Goal: Task Accomplishment & Management: Complete application form

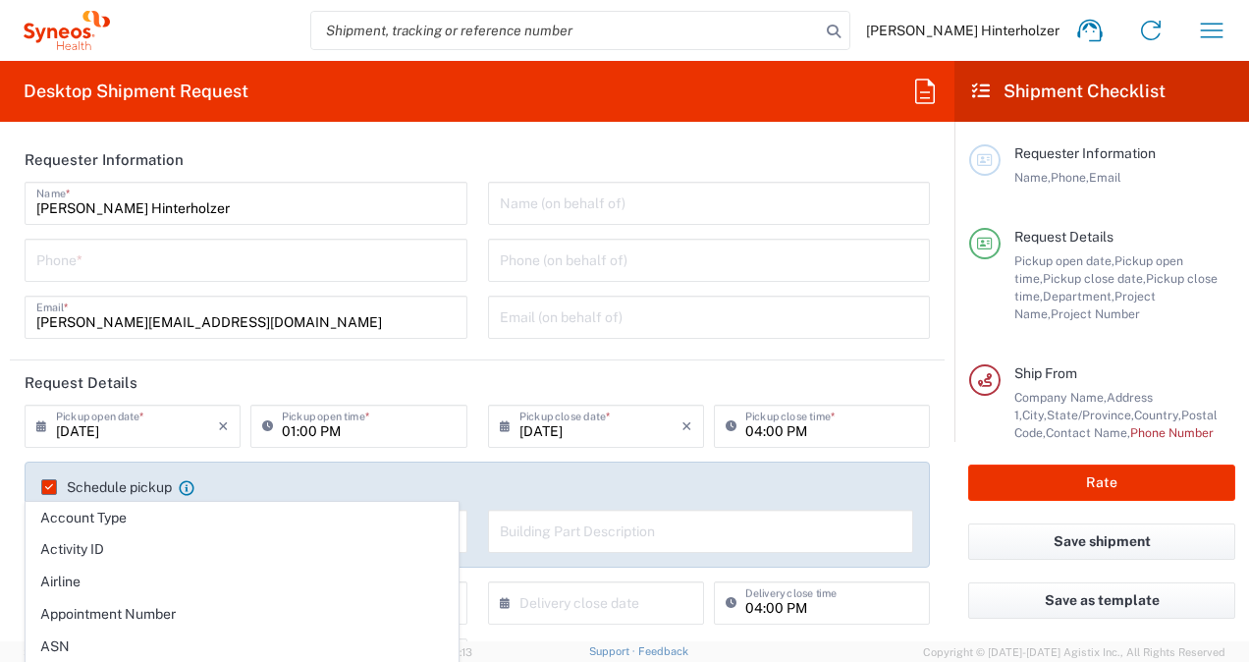
scroll to position [298, 0]
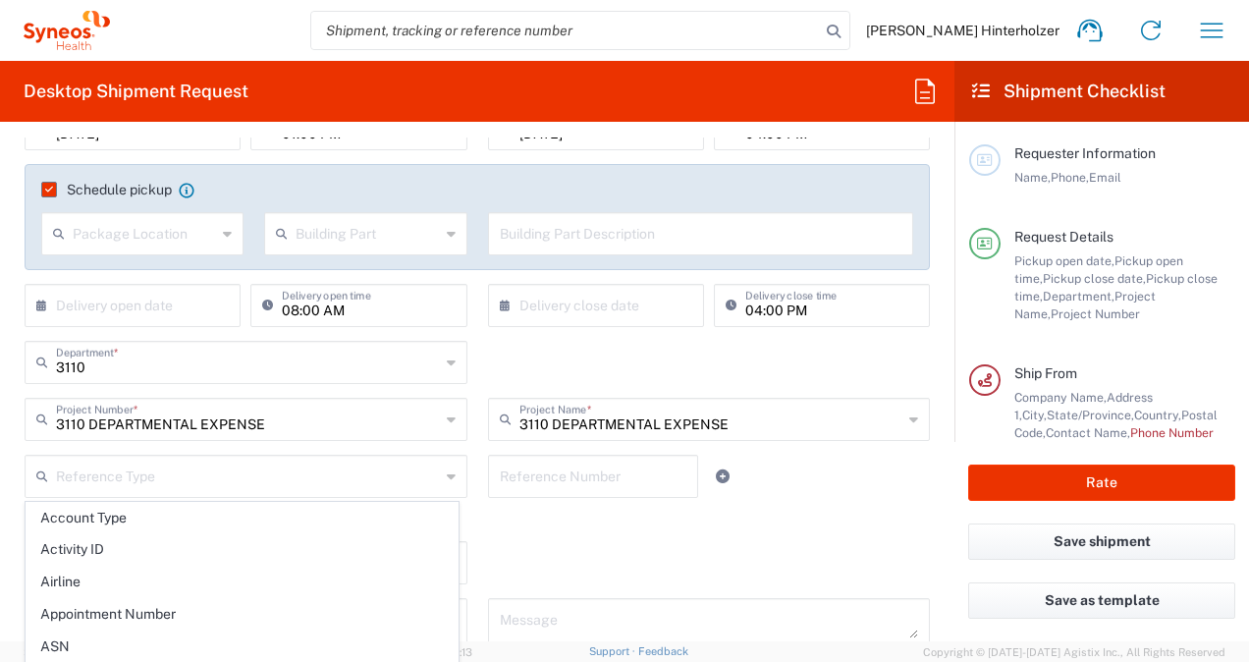
click at [715, 512] on agx-checkbox-control "Return label required" at bounding box center [478, 520] width 906 height 16
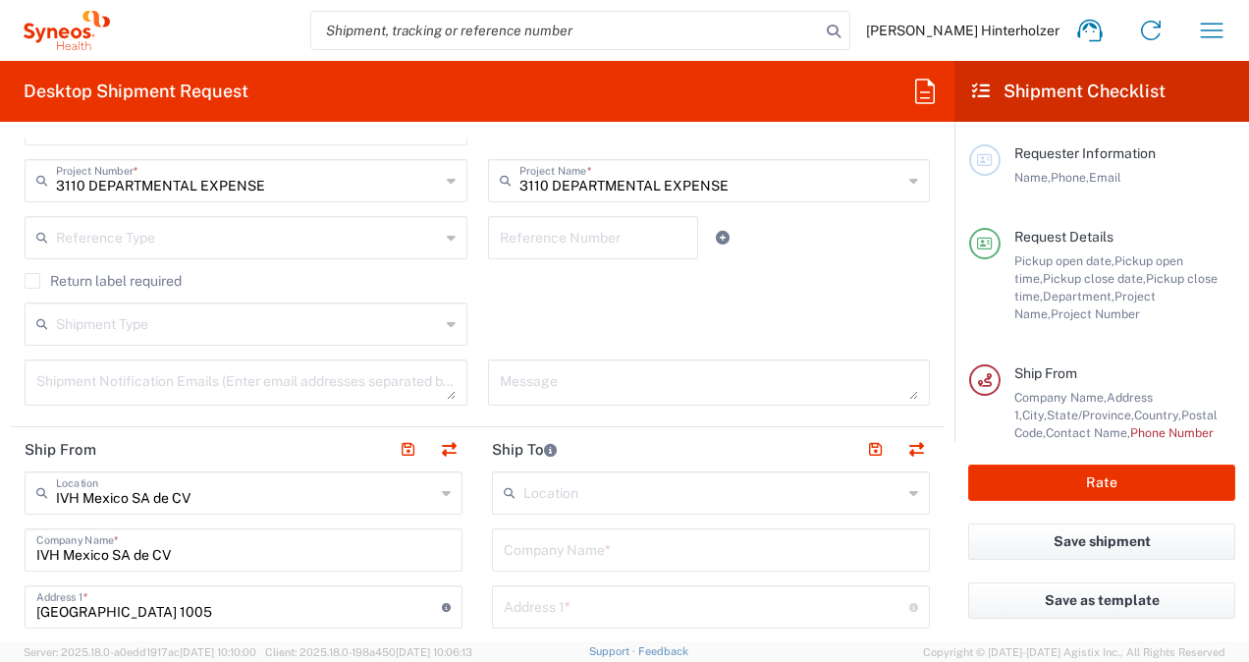
scroll to position [503, 0]
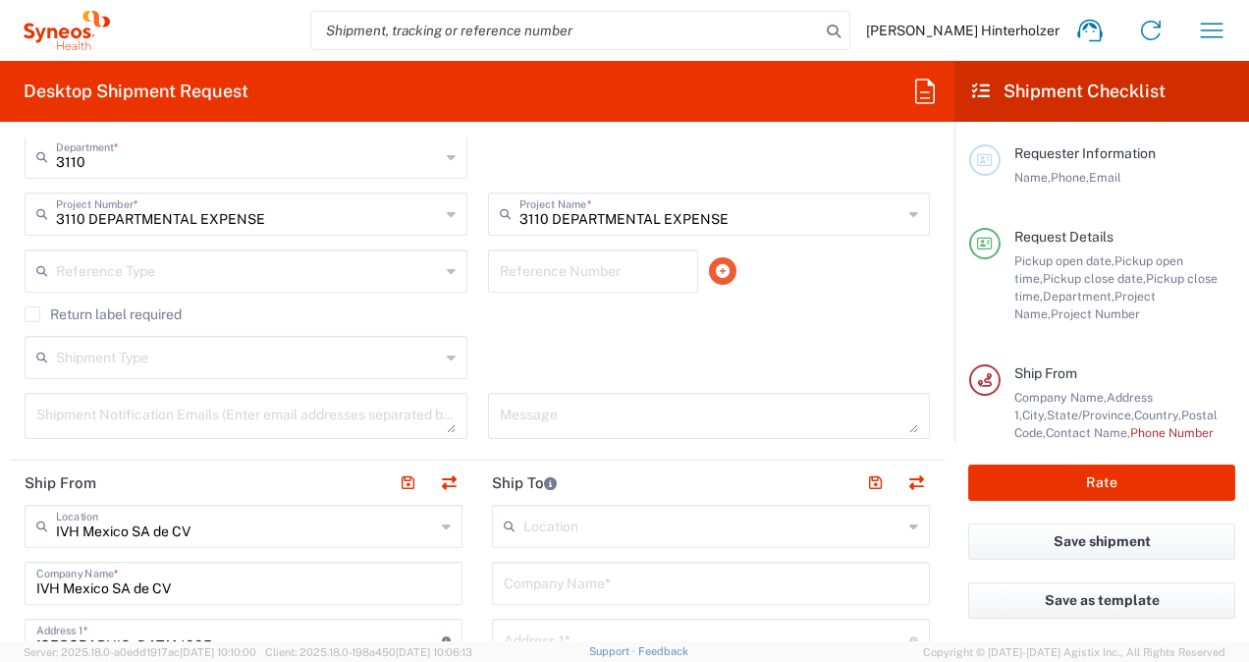
click at [716, 271] on icon at bounding box center [723, 271] width 14 height 14
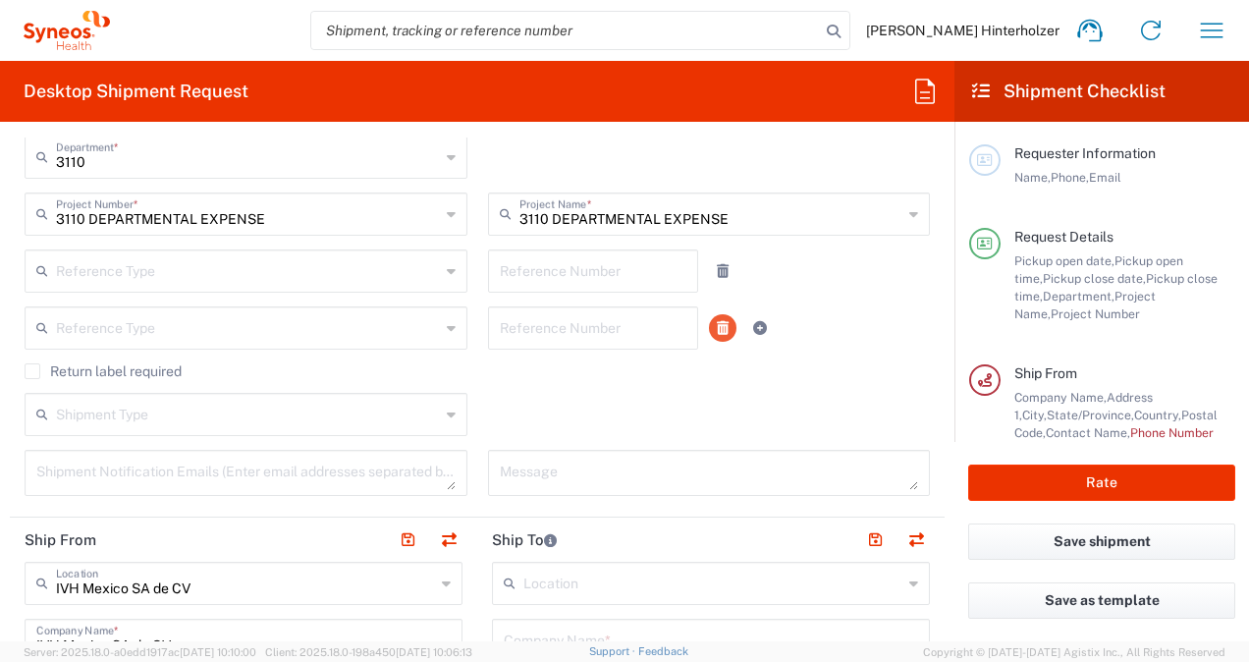
click at [717, 327] on icon at bounding box center [723, 328] width 12 height 14
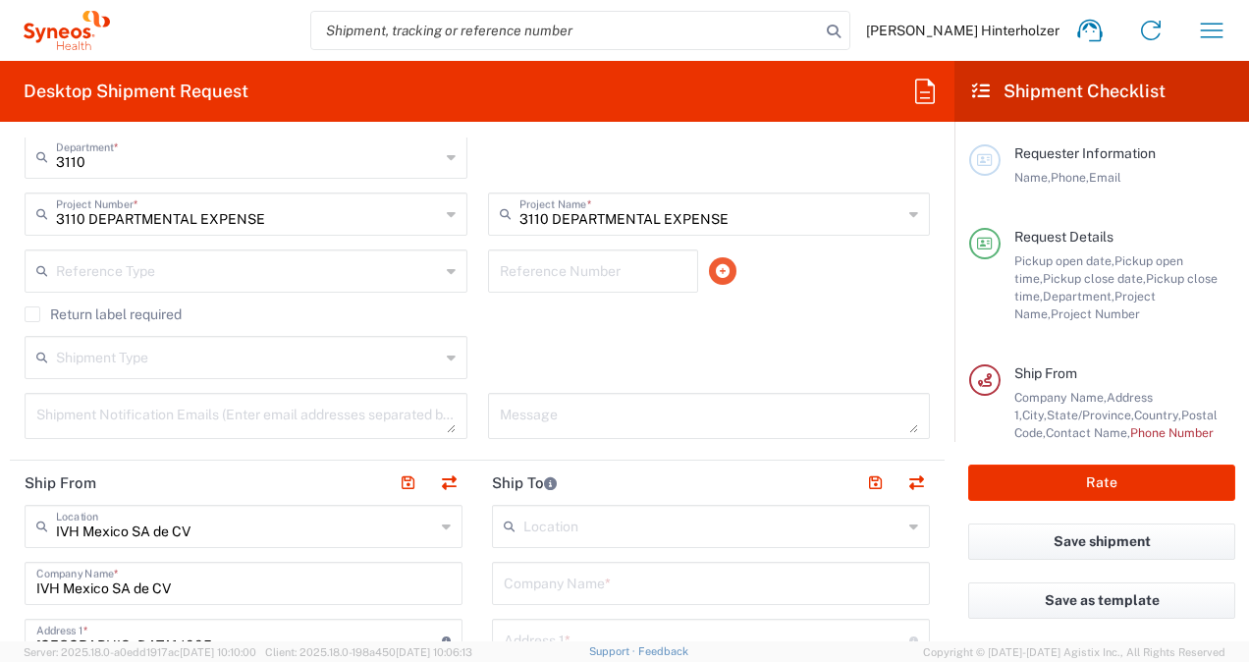
click at [716, 274] on icon at bounding box center [723, 271] width 14 height 14
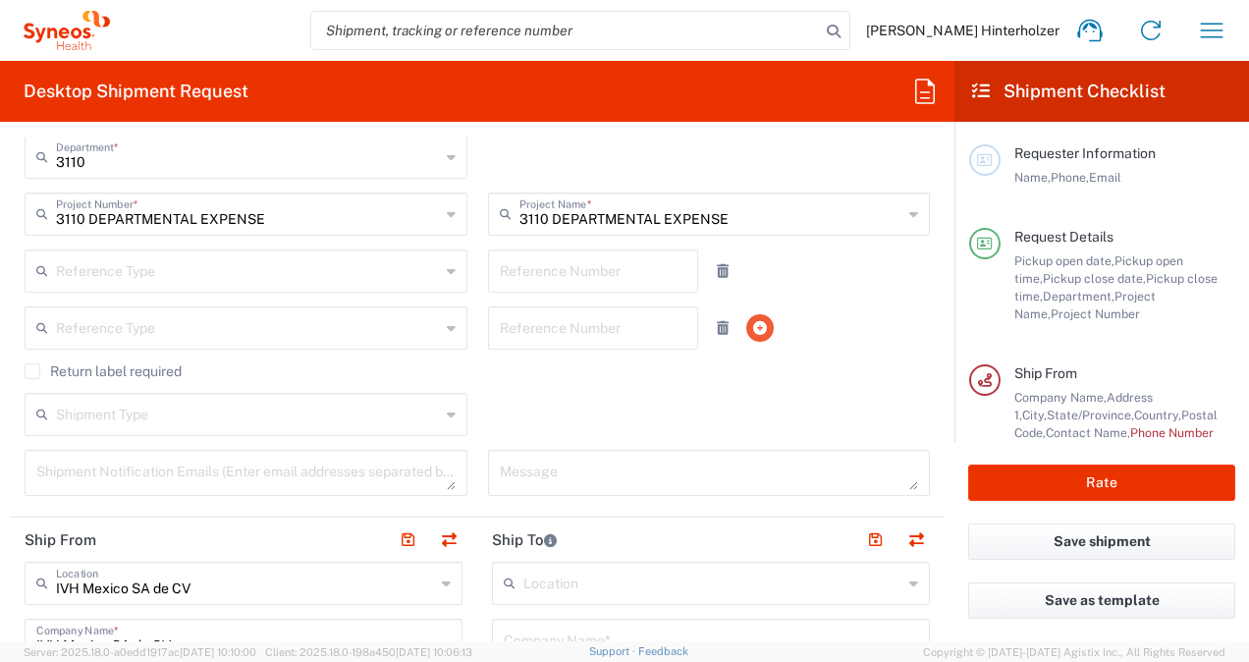
click at [717, 269] on icon at bounding box center [723, 271] width 12 height 14
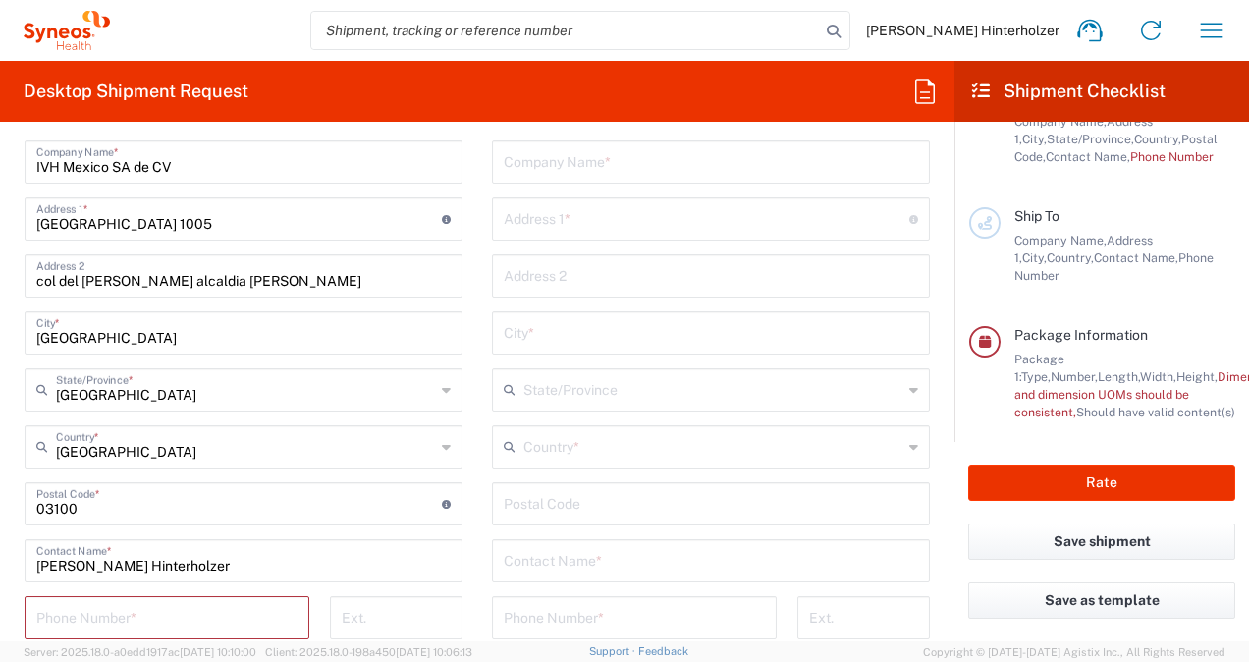
scroll to position [903, 0]
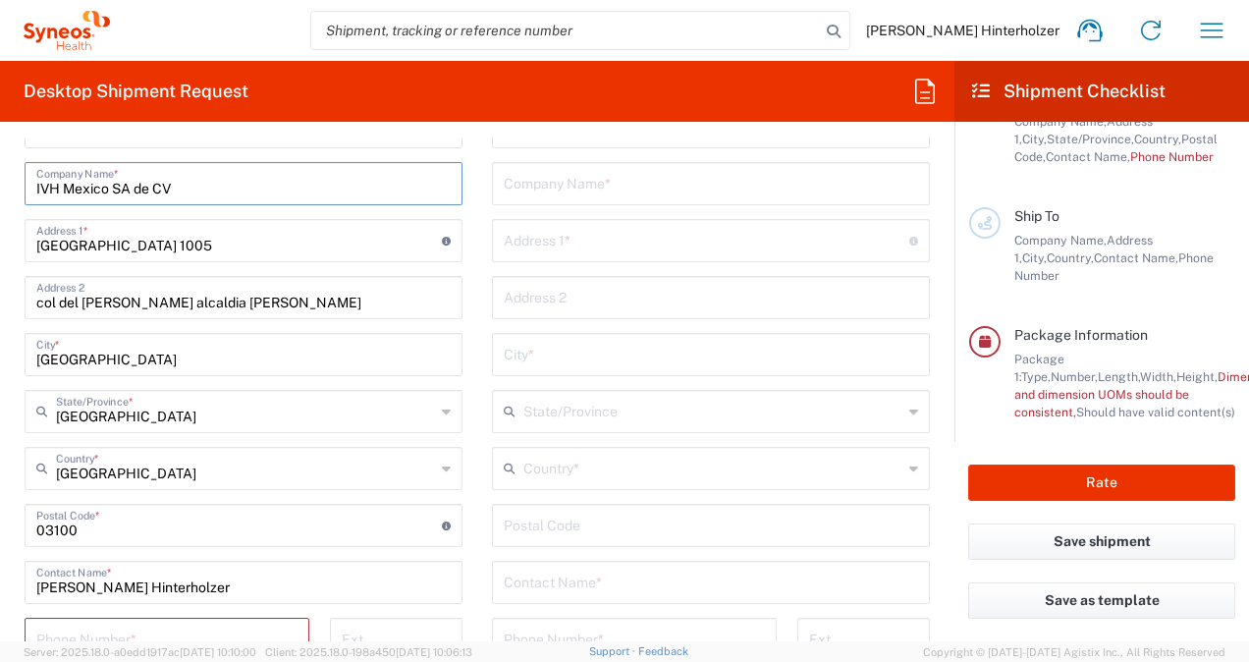
click at [273, 192] on input "IVH Mexico SA de CV" at bounding box center [243, 182] width 415 height 34
drag, startPoint x: 273, startPoint y: 192, endPoint x: 0, endPoint y: 149, distance: 276.3
click at [0, 149] on html "Tom Rousseau Hinterholzer Home Shipment estimator Shipment tracking Desktop shi…" at bounding box center [624, 331] width 1249 height 662
type input "i"
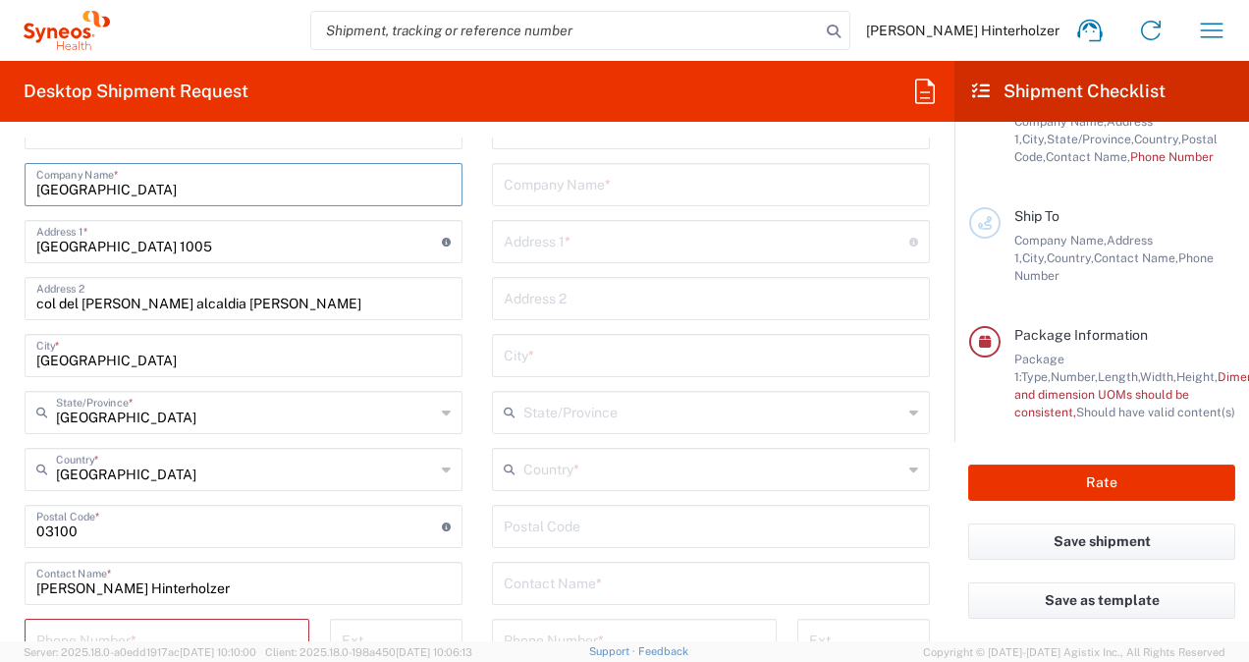
type input "mexico"
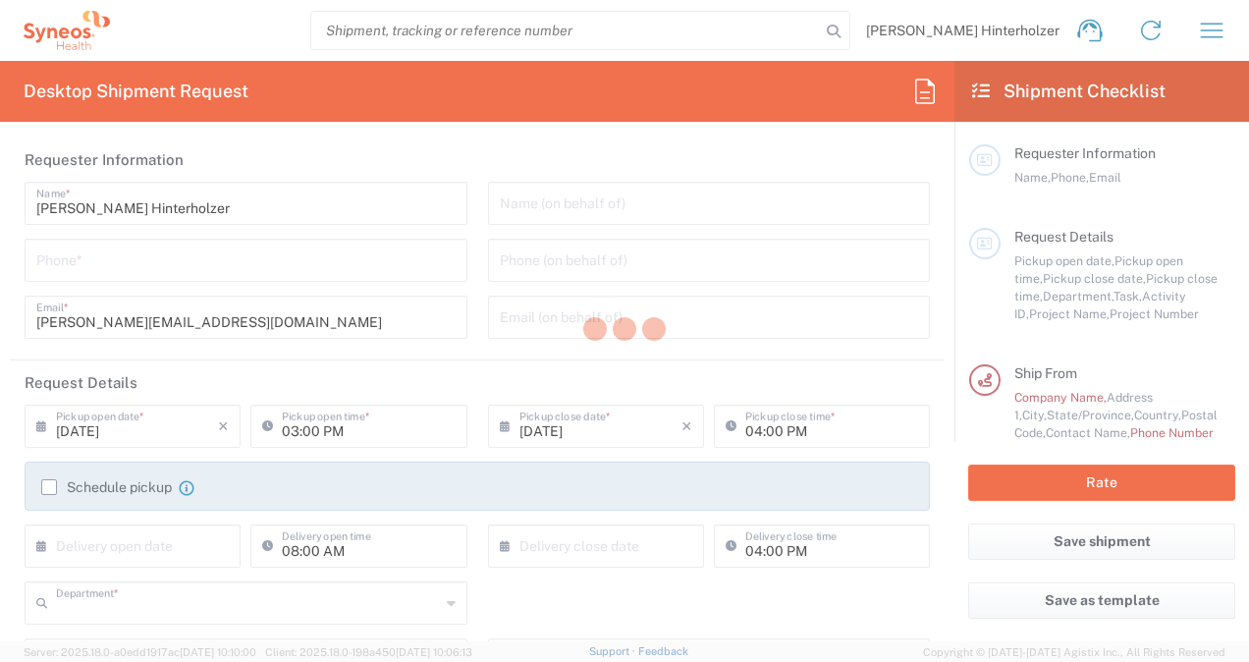
type input "3110"
type input "IVH Mexico SA de CV"
type input "[GEOGRAPHIC_DATA]"
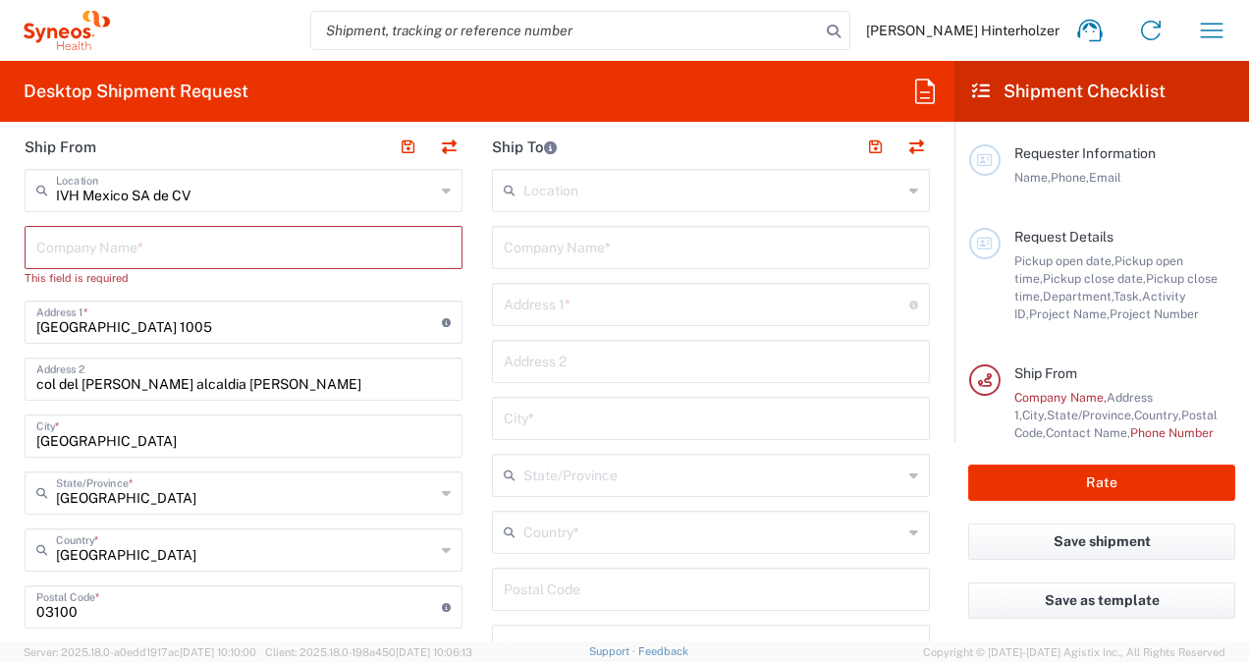
scroll to position [656, 0]
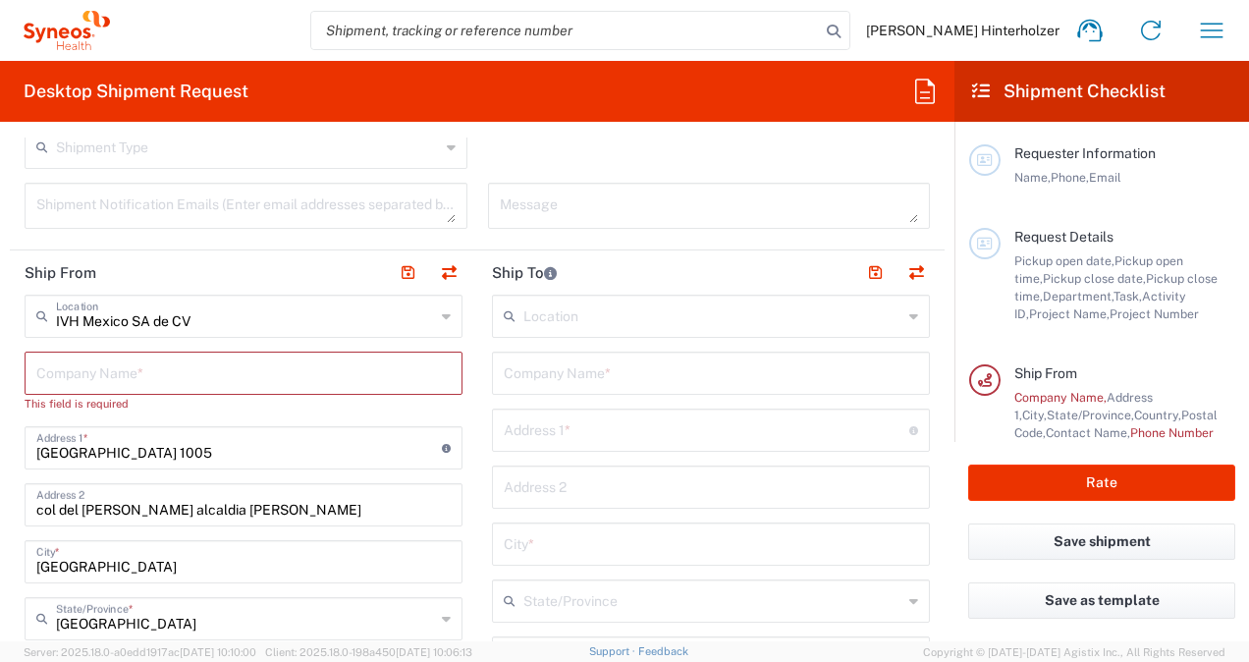
click at [443, 305] on icon at bounding box center [446, 316] width 9 height 31
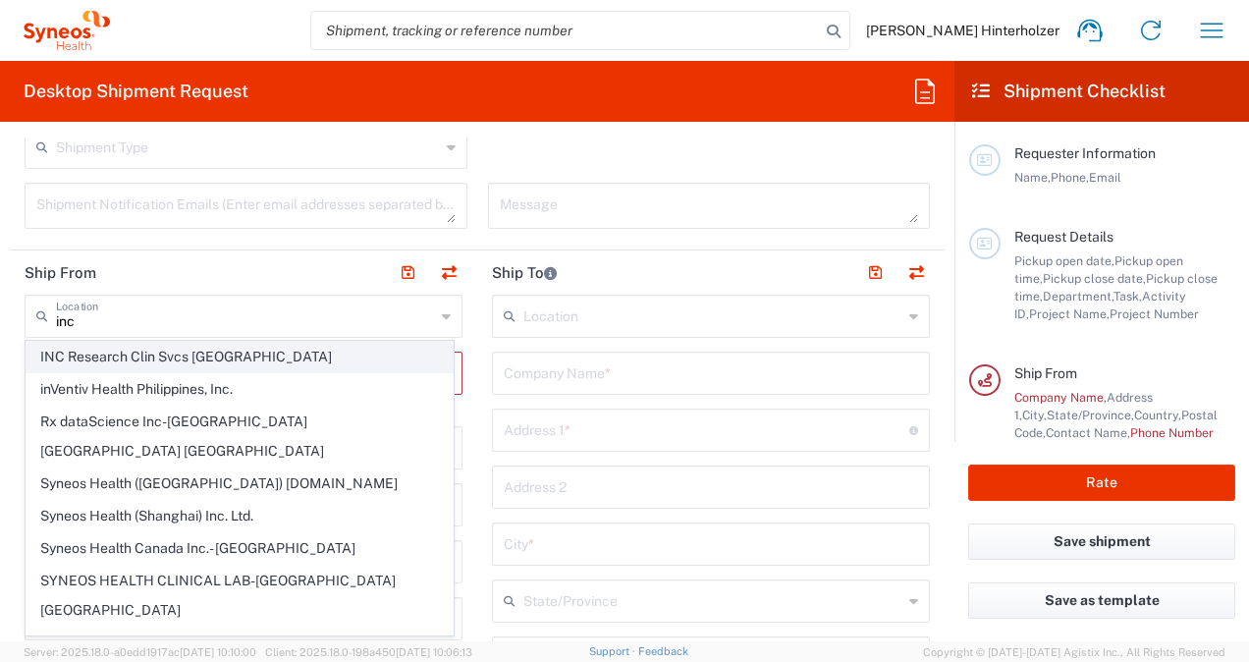
click at [298, 365] on span "INC Research Clin Svcs Mexico" at bounding box center [240, 357] width 426 height 30
type input "INC Research Clin Svcs Mexico"
type input "Via Gustavo Baz 309 edificio A1 Piso 1"
type input "Colonia Industrial de Loma- Tlalnepantla de Baz, Centrum Park"
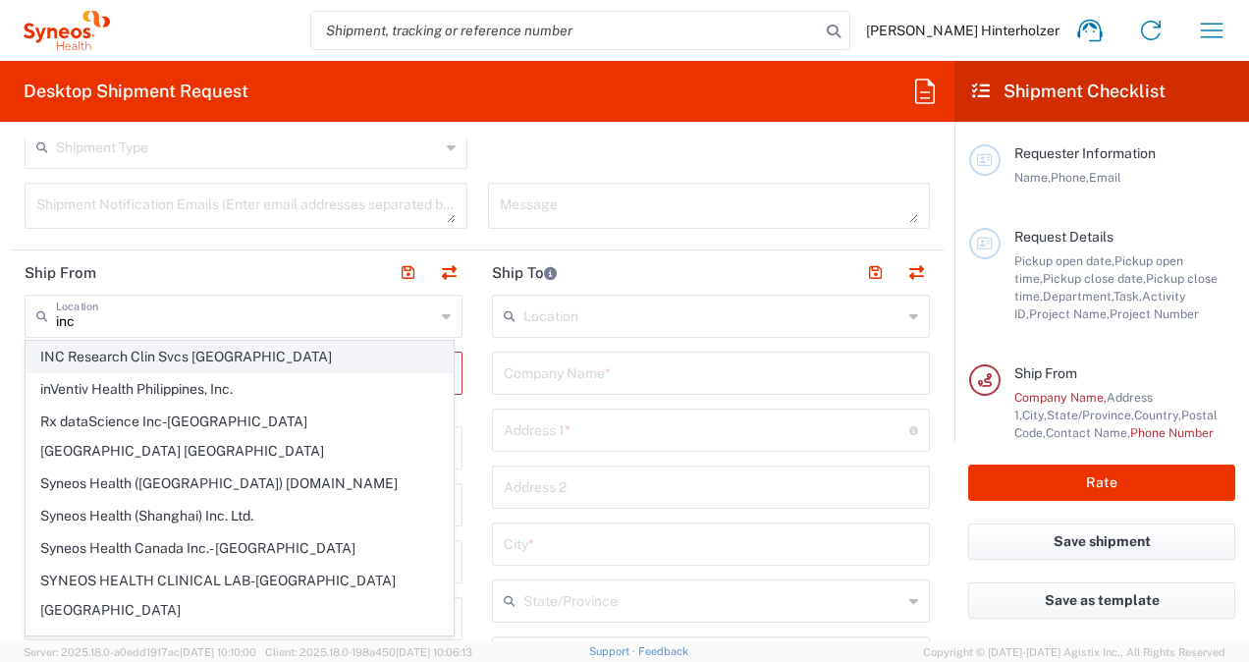
type input "Tlalnepantla"
type input "54060"
